Goal: Information Seeking & Learning: Compare options

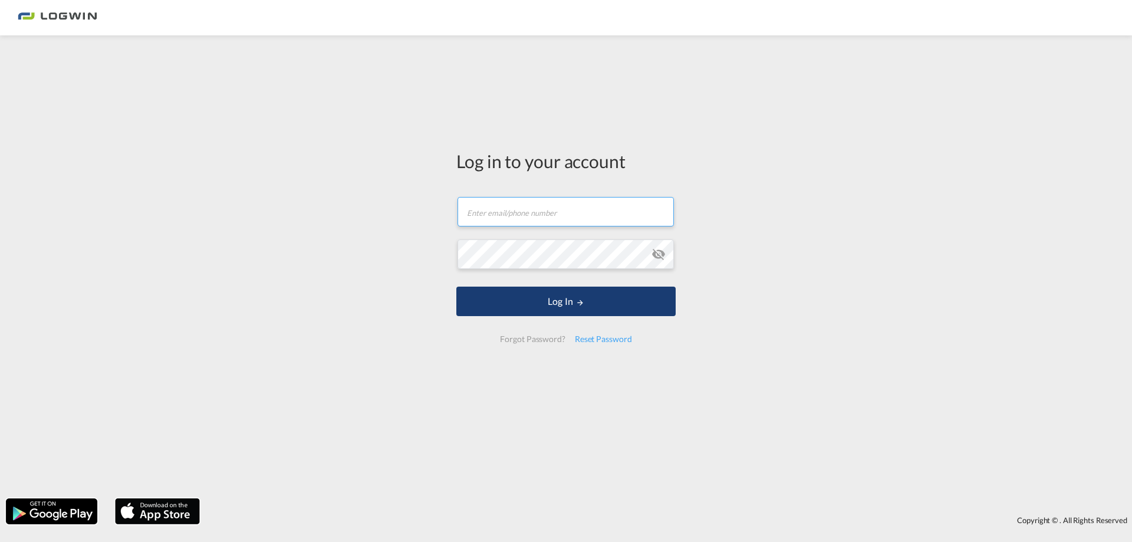
type input "[PERSON_NAME][EMAIL_ADDRESS][DOMAIN_NAME]"
click at [568, 300] on button "Log In" at bounding box center [565, 301] width 219 height 29
type input "[PERSON_NAME][EMAIL_ADDRESS][DOMAIN_NAME]"
